Goal: Task Accomplishment & Management: Use online tool/utility

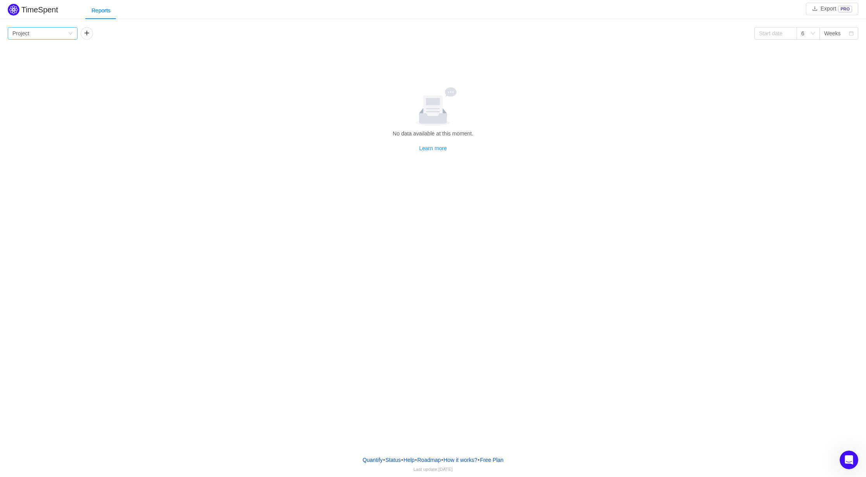
click at [66, 29] on div "Group by Project" at bounding box center [39, 34] width 55 height 12
click at [83, 31] on button "button" at bounding box center [87, 33] width 12 height 12
click at [116, 29] on div "Group by Person" at bounding box center [112, 34] width 55 height 12
click at [40, 42] on div "Group by Project Group by Person 6 Weeks No data available at this moment. Lear…" at bounding box center [433, 89] width 851 height 125
click at [48, 26] on div "Group by Project Group by Person 6 Weeks No data available at this moment. Lear…" at bounding box center [433, 88] width 866 height 127
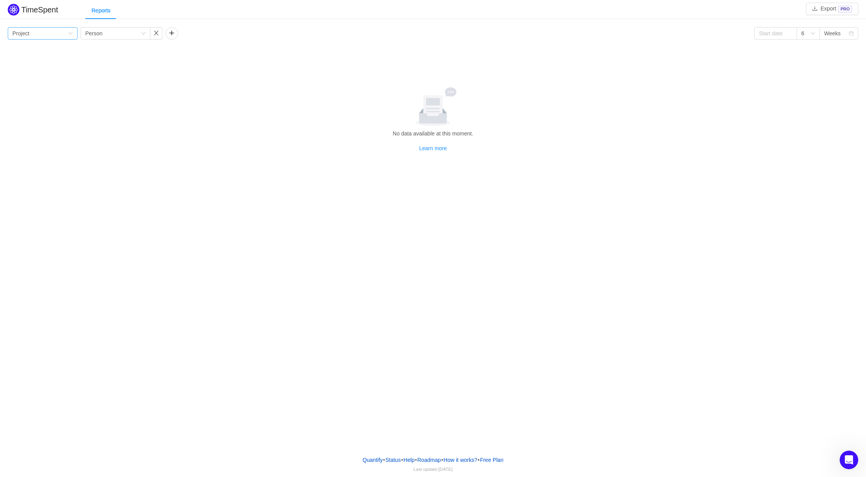
click at [46, 34] on div "Group by Project" at bounding box center [39, 34] width 55 height 12
click at [144, 81] on div "Group by Project Group by Person 6 Weeks No data available at this moment. Lear…" at bounding box center [433, 89] width 851 height 125
click at [434, 145] on link "Learn more" at bounding box center [433, 148] width 28 height 6
click at [133, 29] on div "Group by Person" at bounding box center [112, 34] width 55 height 12
click at [114, 97] on li "Person" at bounding box center [116, 98] width 70 height 12
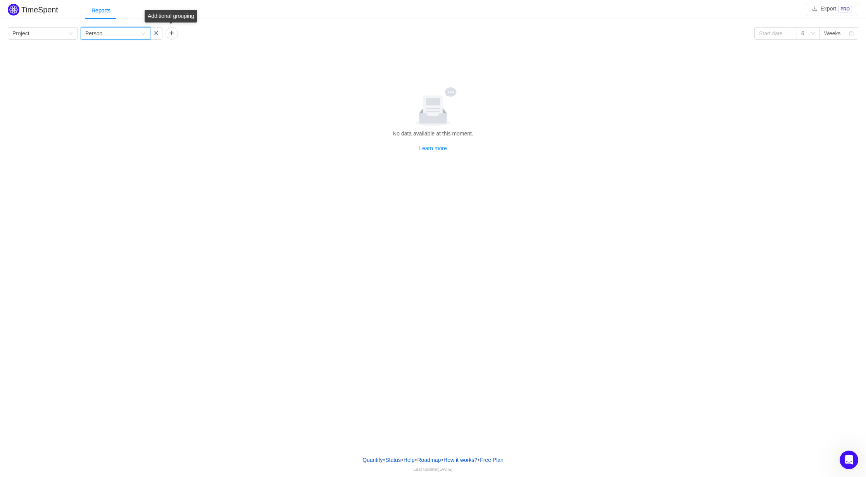
click at [179, 34] on div "Group by Project Group by Person 6 Weeks" at bounding box center [433, 33] width 851 height 12
click at [174, 33] on button "button" at bounding box center [172, 33] width 12 height 12
click at [180, 33] on div "Group by" at bounding box center [196, 33] width 52 height 8
click at [185, 64] on li "Team" at bounding box center [201, 61] width 70 height 12
click at [121, 94] on div at bounding box center [433, 106] width 845 height 39
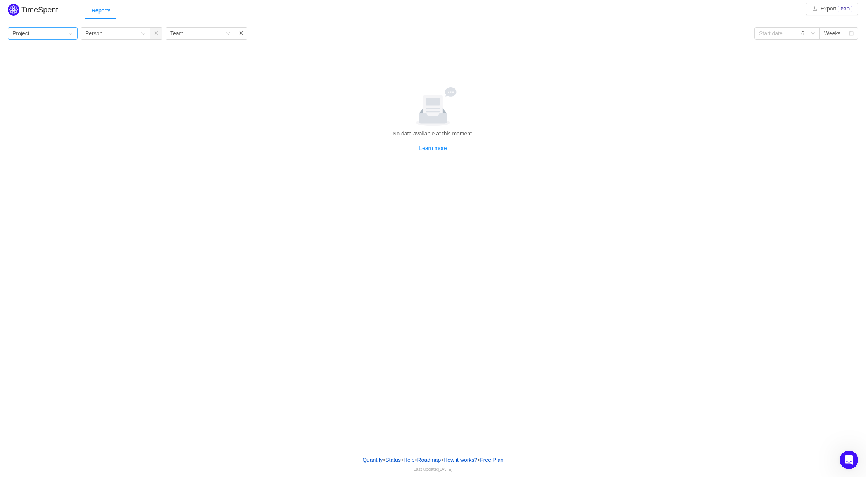
click at [45, 33] on div "Group by Project" at bounding box center [39, 34] width 55 height 12
click at [161, 73] on div "Group by Project Group by Person Group by Team 6 Weeks No data available at thi…" at bounding box center [433, 89] width 851 height 125
click at [769, 44] on div "Group by Project Group by Person Group by Team 6 Weeks No data available at thi…" at bounding box center [433, 89] width 851 height 125
click at [769, 30] on input at bounding box center [776, 33] width 43 height 12
click at [780, 83] on div "15" at bounding box center [778, 85] width 9 height 9
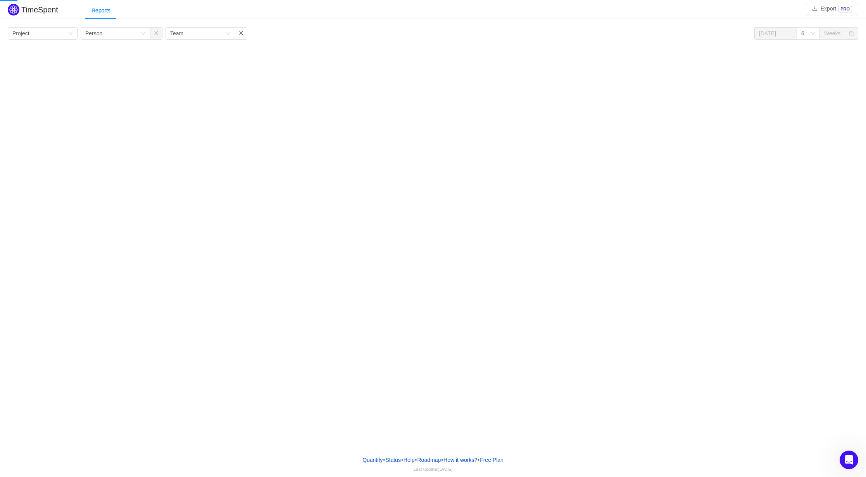
click at [653, 101] on div "TimeSpent Export PRO Reports Group by Project Group by Person Group by Team [DA…" at bounding box center [433, 224] width 866 height 449
click at [779, 33] on input "[DATE]" at bounding box center [776, 33] width 43 height 12
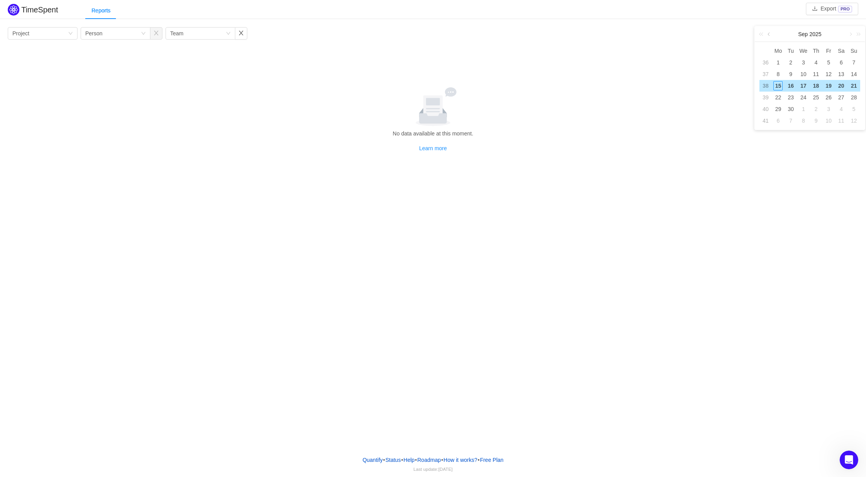
click at [771, 36] on link at bounding box center [769, 34] width 7 height 16
click at [769, 37] on link at bounding box center [769, 34] width 7 height 16
click at [788, 64] on div "1" at bounding box center [790, 62] width 9 height 9
type input "[DATE]"
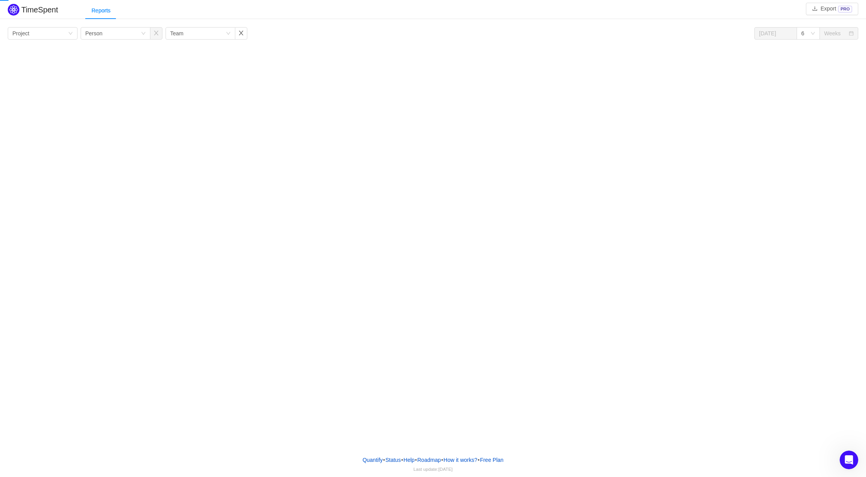
click at [567, 75] on div "TimeSpent Export PRO Reports Group by Project Group by Person Group by Team [DA…" at bounding box center [433, 224] width 866 height 449
click at [244, 36] on button "button" at bounding box center [241, 33] width 12 height 12
click at [156, 33] on button "button" at bounding box center [156, 33] width 12 height 12
click at [31, 30] on div "Group by Project" at bounding box center [39, 34] width 55 height 12
click at [57, 86] on li "Epic" at bounding box center [43, 86] width 70 height 12
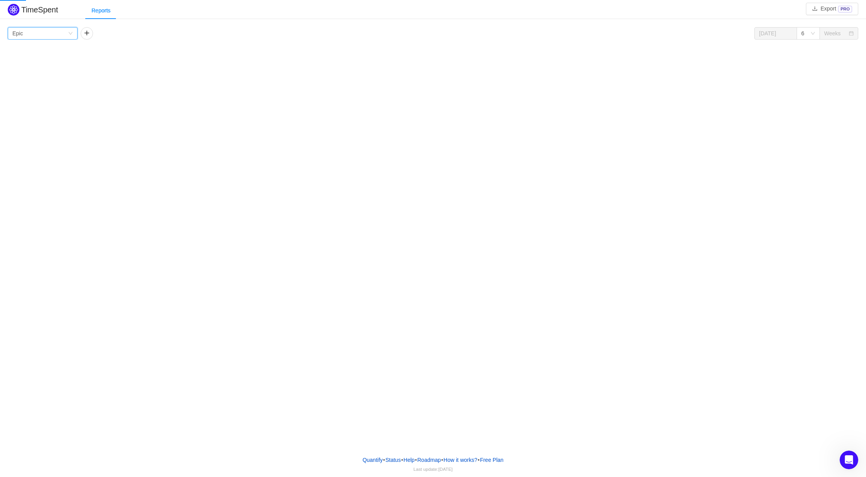
click at [212, 68] on div "TimeSpent Export PRO Reports Group by Epic [DATE] 6 Weeks [DATE] - [DATE] [DATE…" at bounding box center [433, 224] width 866 height 449
click at [808, 33] on div "6" at bounding box center [806, 34] width 9 height 12
click at [806, 75] on li "9" at bounding box center [808, 73] width 23 height 12
click at [463, 77] on div "TimeSpent Export PRO Reports Group by Epic [DATE] 9 Weeks [DATE] - [DATE] [DATE…" at bounding box center [433, 224] width 866 height 449
click at [814, 36] on icon "icon: down" at bounding box center [813, 33] width 5 height 5
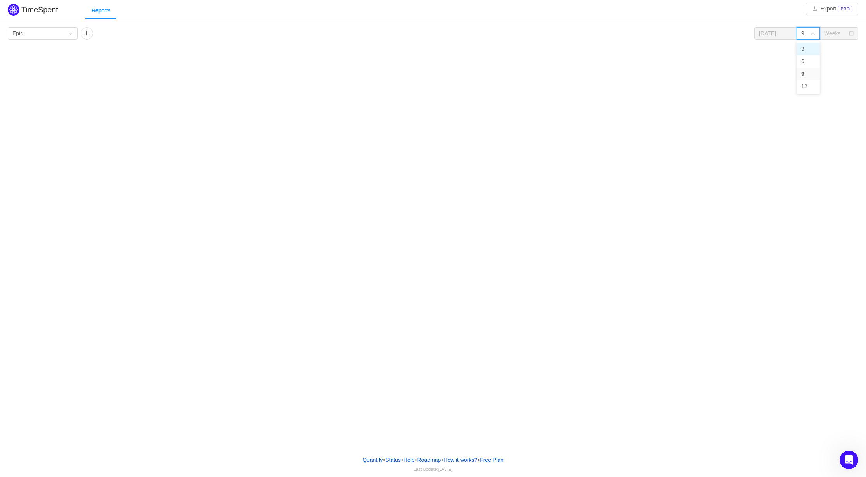
click at [809, 44] on li "3" at bounding box center [808, 49] width 23 height 12
click at [529, 86] on div "TimeSpent Export PRO Reports Group by Epic [DATE] 3 Weeks [DATE] - [DATE] [DATE…" at bounding box center [433, 224] width 866 height 449
click at [49, 36] on div "Group by Epic" at bounding box center [39, 34] width 55 height 12
click at [45, 103] on li "Person" at bounding box center [43, 98] width 70 height 12
click at [267, 67] on div "TimeSpent Export PRO Reports Group by Person [DATE] 3 Weeks Person [DATE] - [DA…" at bounding box center [433, 224] width 866 height 449
